Goal: Find specific page/section: Find specific page/section

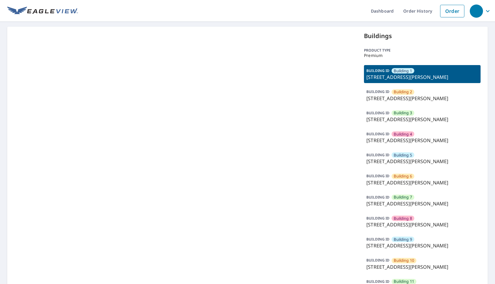
click at [403, 97] on p "19199 Jackson Court, Elk River, MN, 55330" at bounding box center [422, 98] width 112 height 7
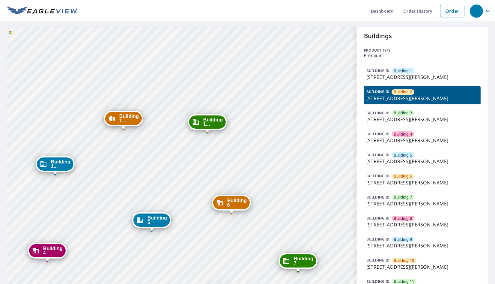
drag, startPoint x: 390, startPoint y: 116, endPoint x: 391, endPoint y: 110, distance: 6.0
click at [390, 116] on p "19199 Jackson Court, Elk River, MN, 55330" at bounding box center [422, 119] width 112 height 7
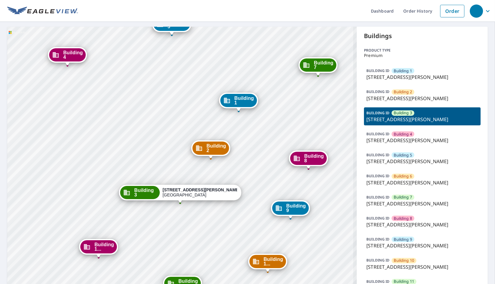
click at [394, 99] on p "19199 Jackson Court, Elk River, MN, 55330" at bounding box center [422, 98] width 112 height 7
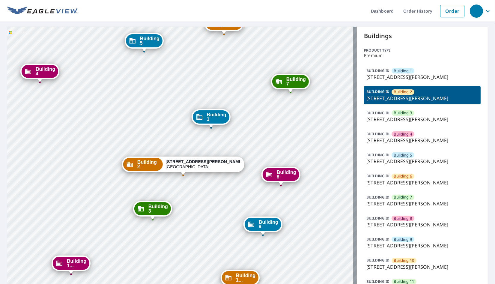
click at [399, 243] on p "19199 Jackson Court, Elk River, MN, 55330" at bounding box center [422, 245] width 112 height 7
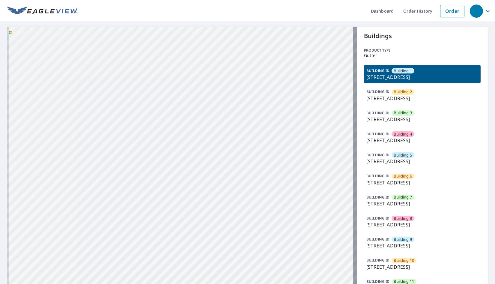
drag, startPoint x: 185, startPoint y: 205, endPoint x: 184, endPoint y: 137, distance: 68.3
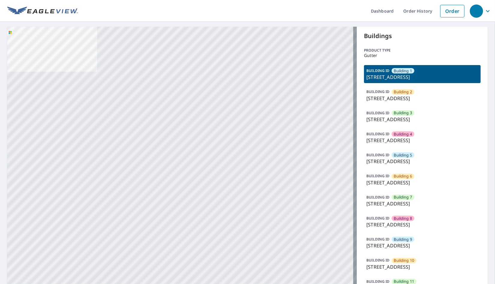
click at [394, 99] on p "[STREET_ADDRESS]" at bounding box center [422, 98] width 112 height 7
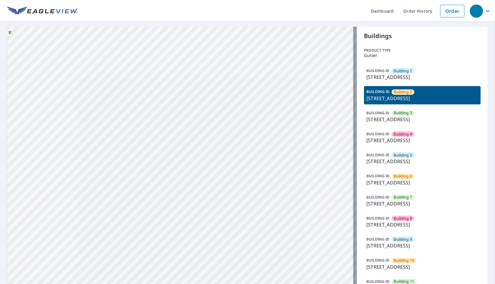
click at [393, 74] on p "[STREET_ADDRESS]" at bounding box center [422, 76] width 112 height 7
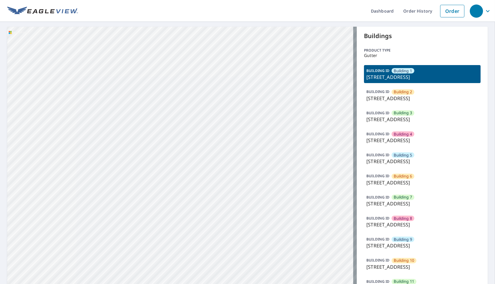
drag, startPoint x: 139, startPoint y: 200, endPoint x: 143, endPoint y: 148, distance: 52.6
drag, startPoint x: 143, startPoint y: 187, endPoint x: 143, endPoint y: 108, distance: 78.2
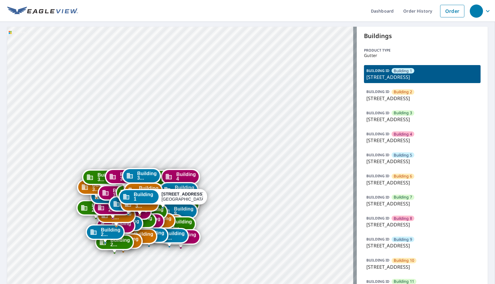
drag, startPoint x: 149, startPoint y: 124, endPoint x: 144, endPoint y: 87, distance: 37.1
